Goal: Information Seeking & Learning: Check status

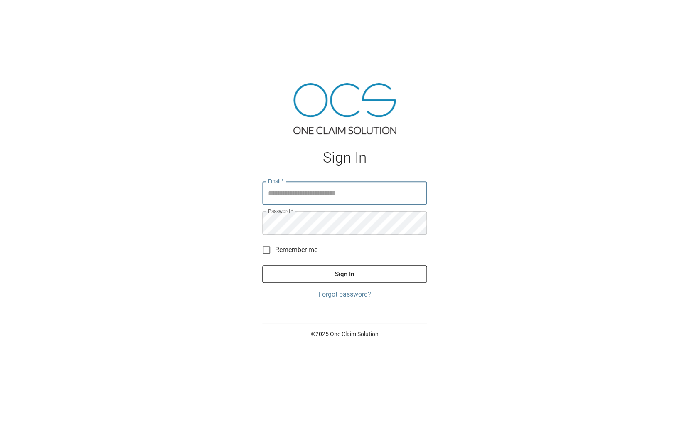
type input "**********"
click at [344, 273] on button "Sign In" at bounding box center [344, 273] width 165 height 17
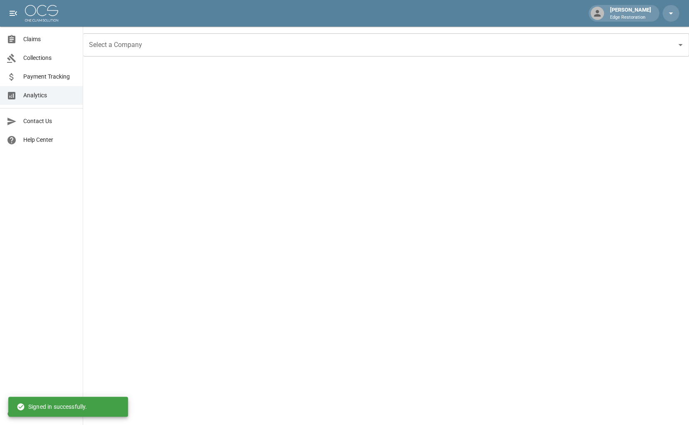
click at [38, 72] on span "Payment Tracking" at bounding box center [49, 76] width 53 height 9
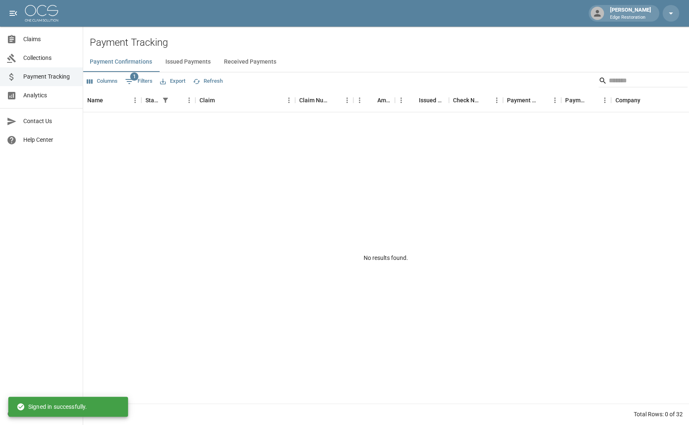
drag, startPoint x: 27, startPoint y: 99, endPoint x: 35, endPoint y: 97, distance: 7.4
click at [28, 99] on span "Analytics" at bounding box center [49, 95] width 53 height 9
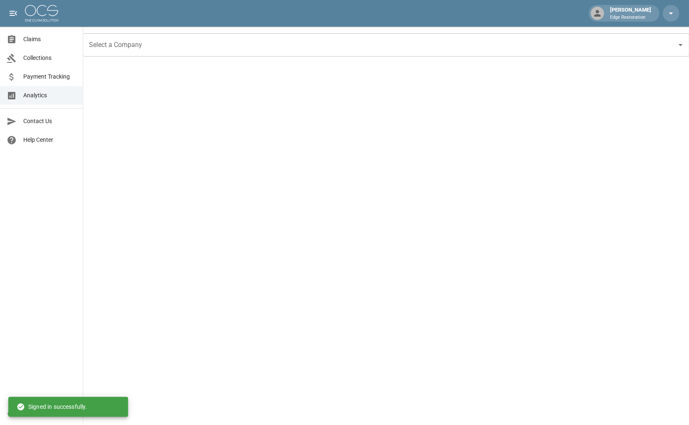
click at [156, 51] on input "Select a Company" at bounding box center [380, 45] width 586 height 16
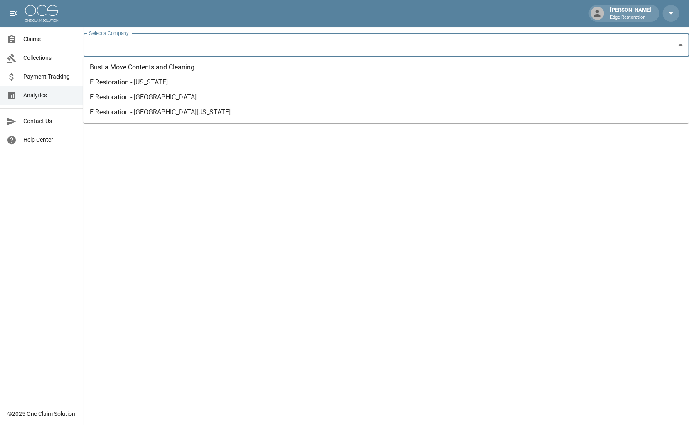
click at [148, 77] on li "E Restoration - [US_STATE]" at bounding box center [386, 82] width 606 height 15
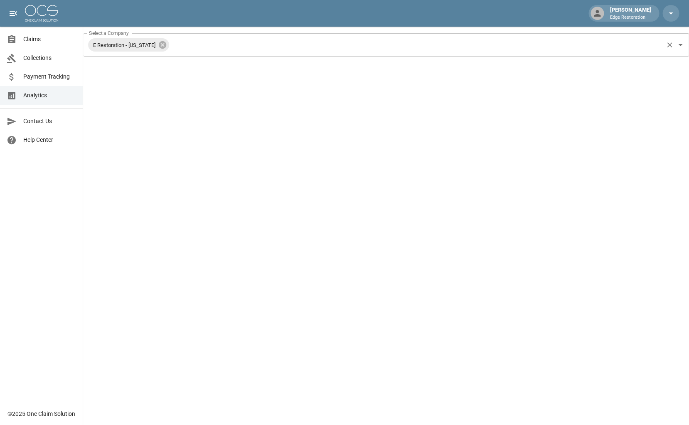
click at [159, 44] on icon at bounding box center [162, 44] width 7 height 7
click at [158, 44] on input "Select a Company" at bounding box center [380, 45] width 586 height 16
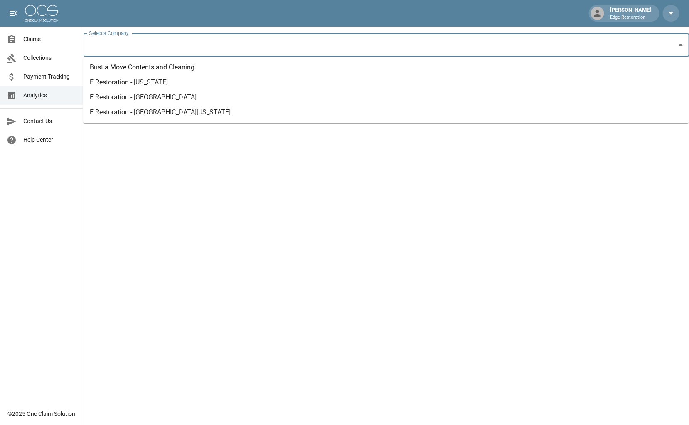
click at [159, 64] on li "Bust a Move Contents and Cleaning" at bounding box center [386, 67] width 606 height 15
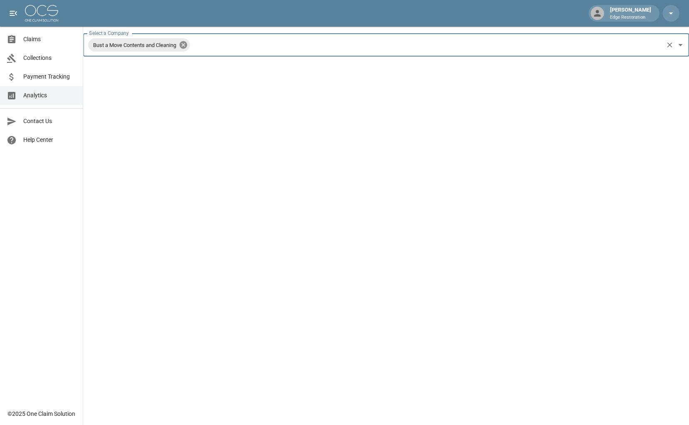
click at [187, 46] on icon at bounding box center [183, 44] width 7 height 7
click at [189, 46] on input "Select a Company" at bounding box center [380, 45] width 586 height 16
